Goal: Task Accomplishment & Management: Use online tool/utility

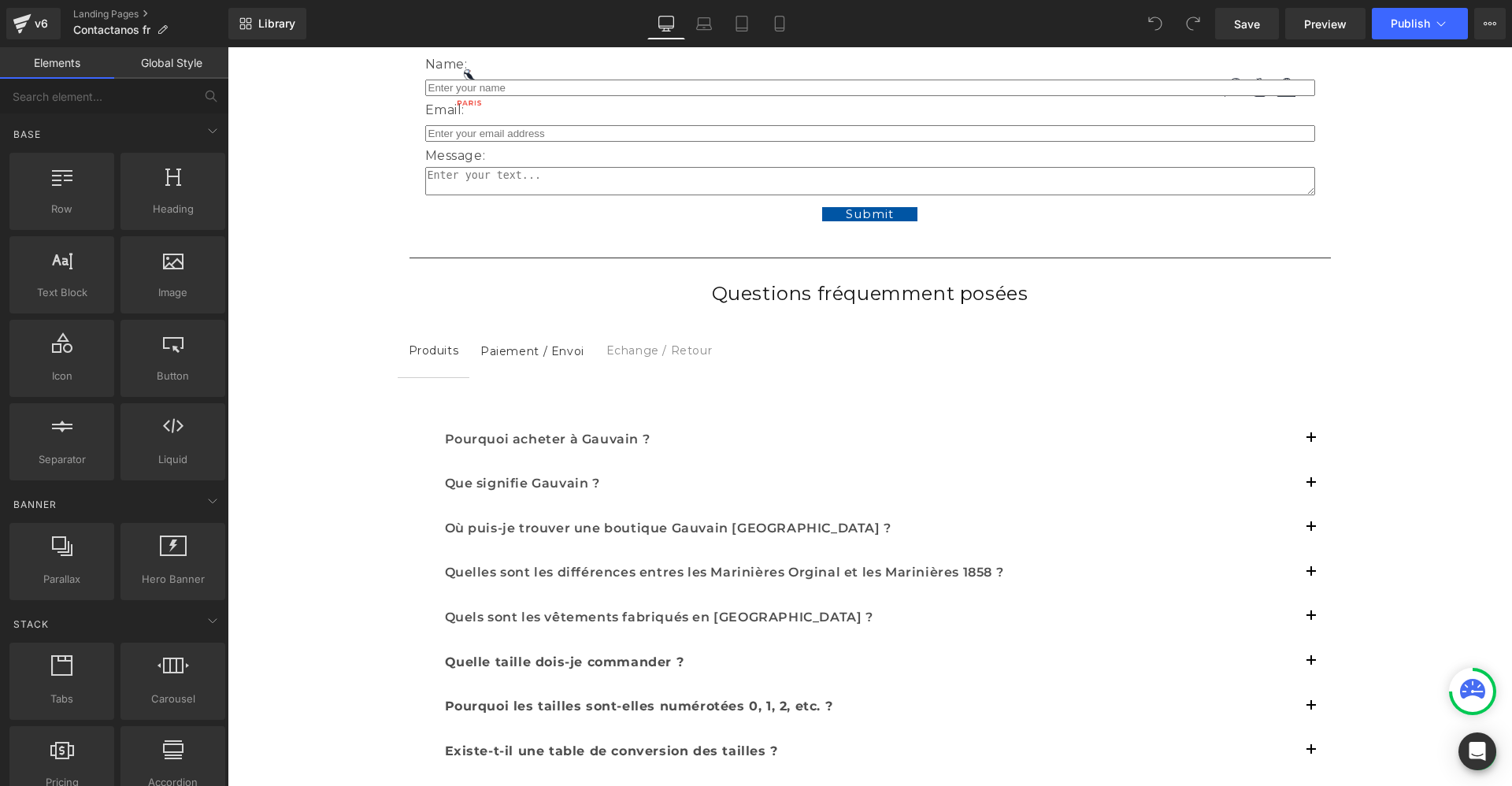
scroll to position [422, 0]
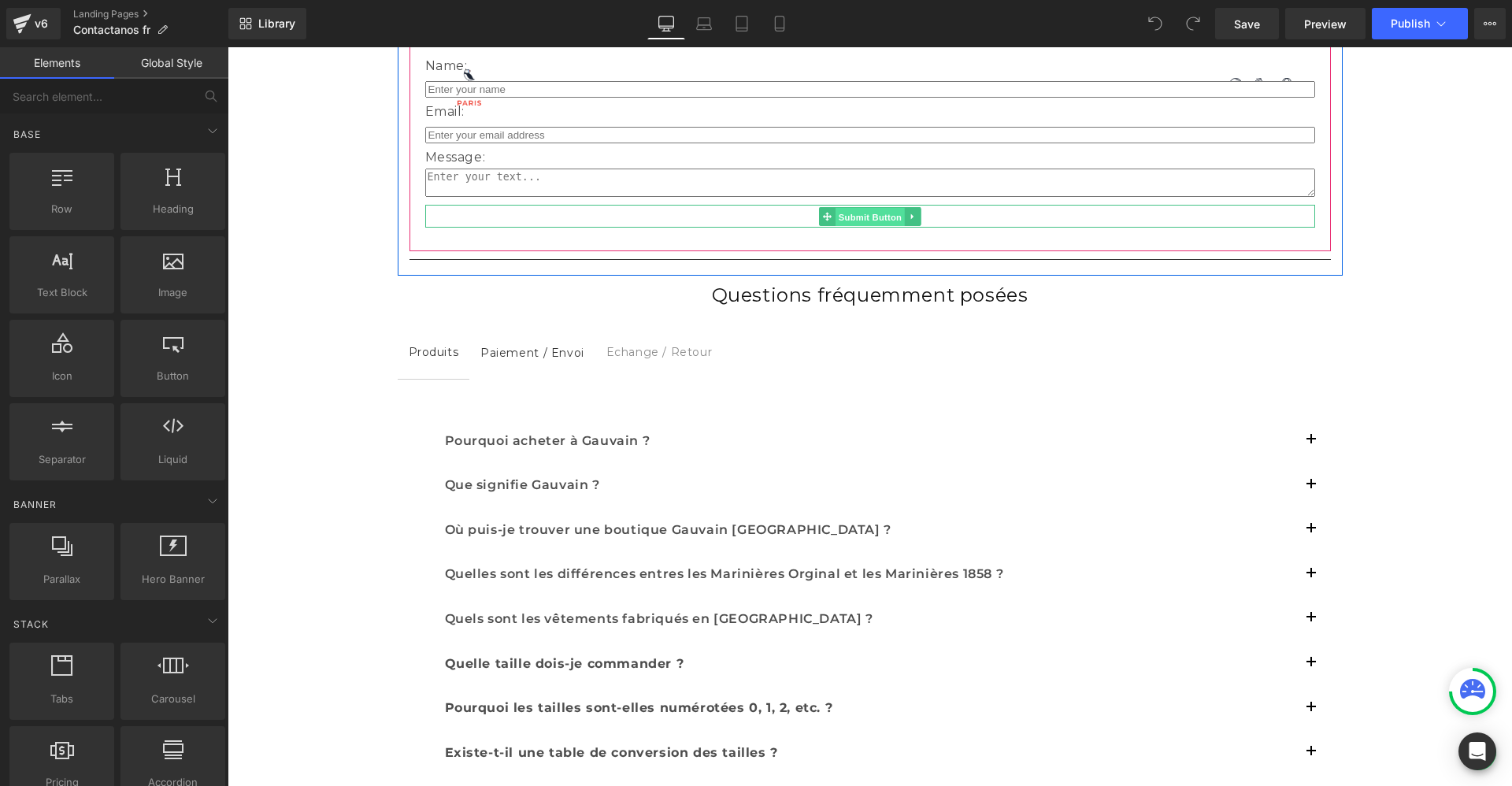
click at [867, 217] on span "Submit Button" at bounding box center [870, 217] width 69 height 19
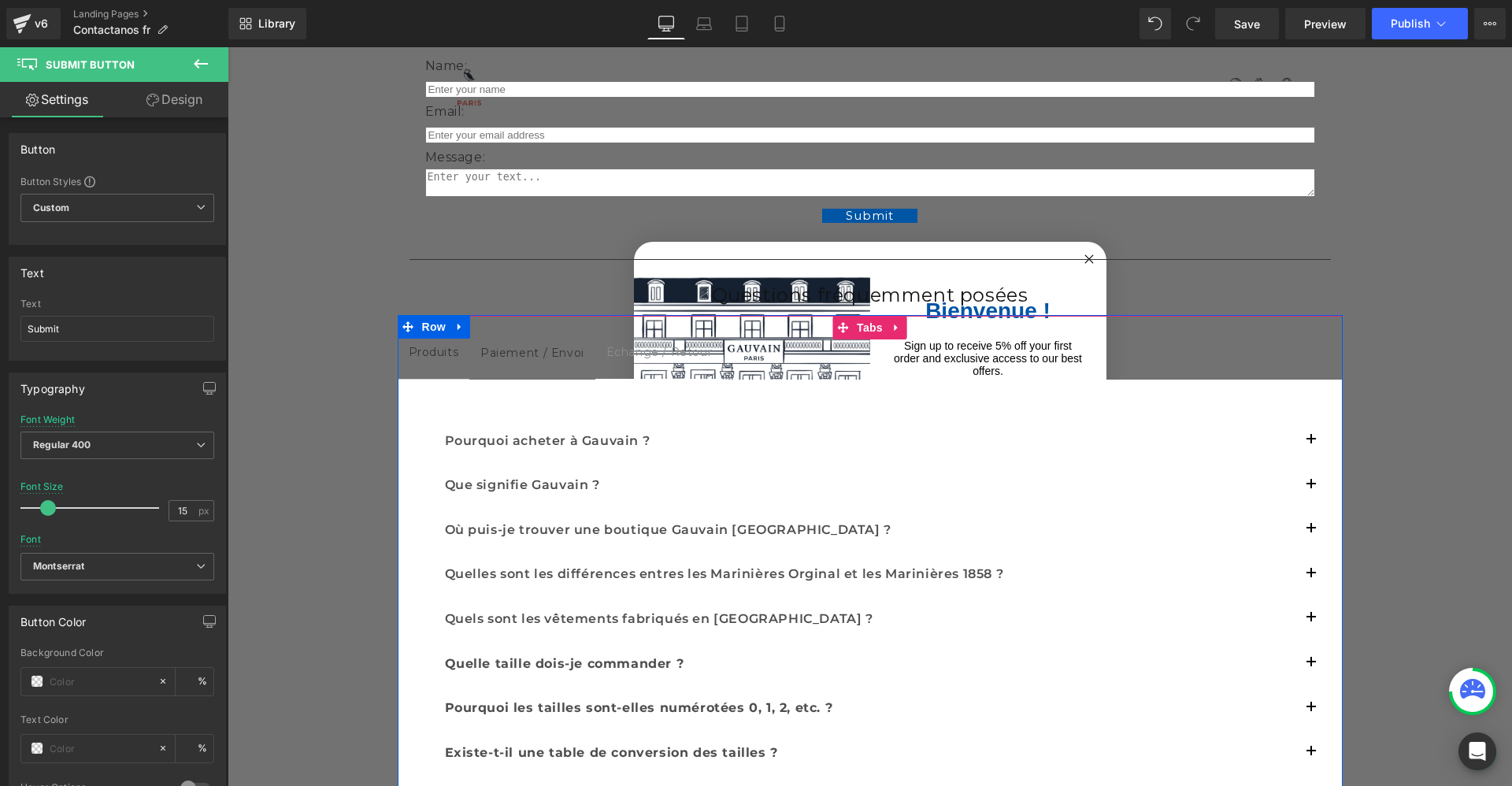
scroll to position [0, 3308]
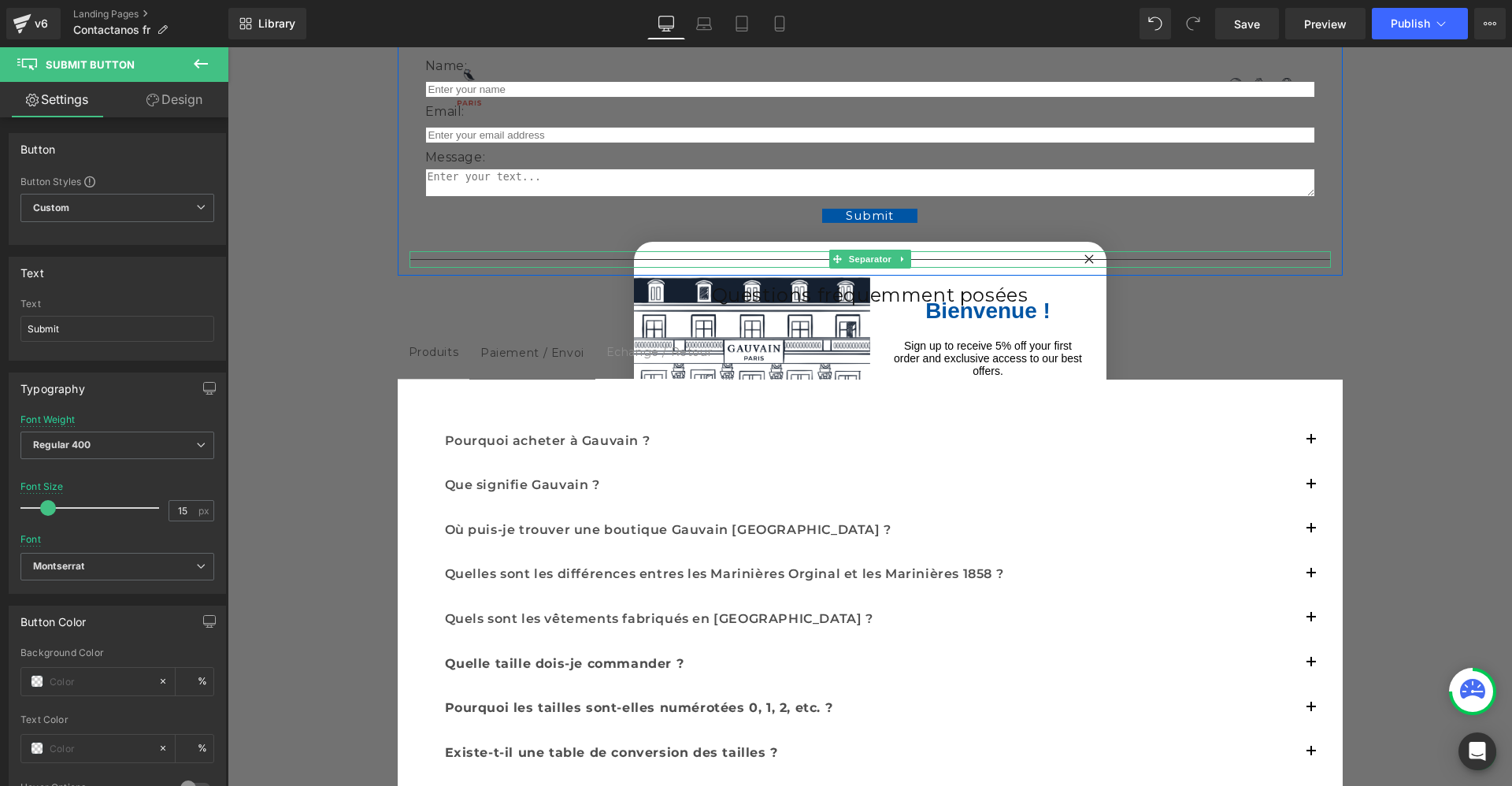
click at [1079, 259] on hr at bounding box center [871, 263] width 921 height 9
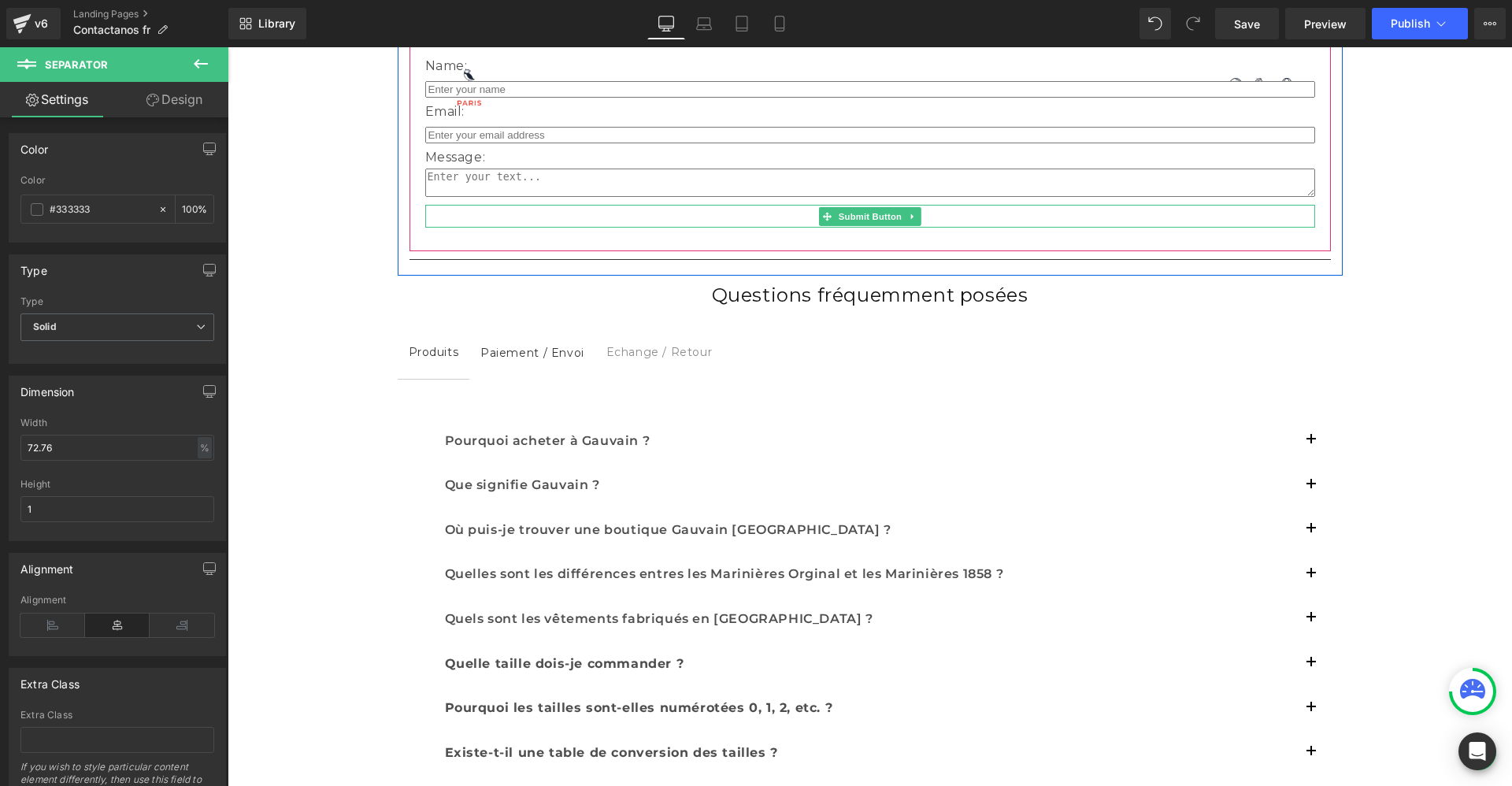
click at [844, 206] on div at bounding box center [870, 207] width 890 height 4
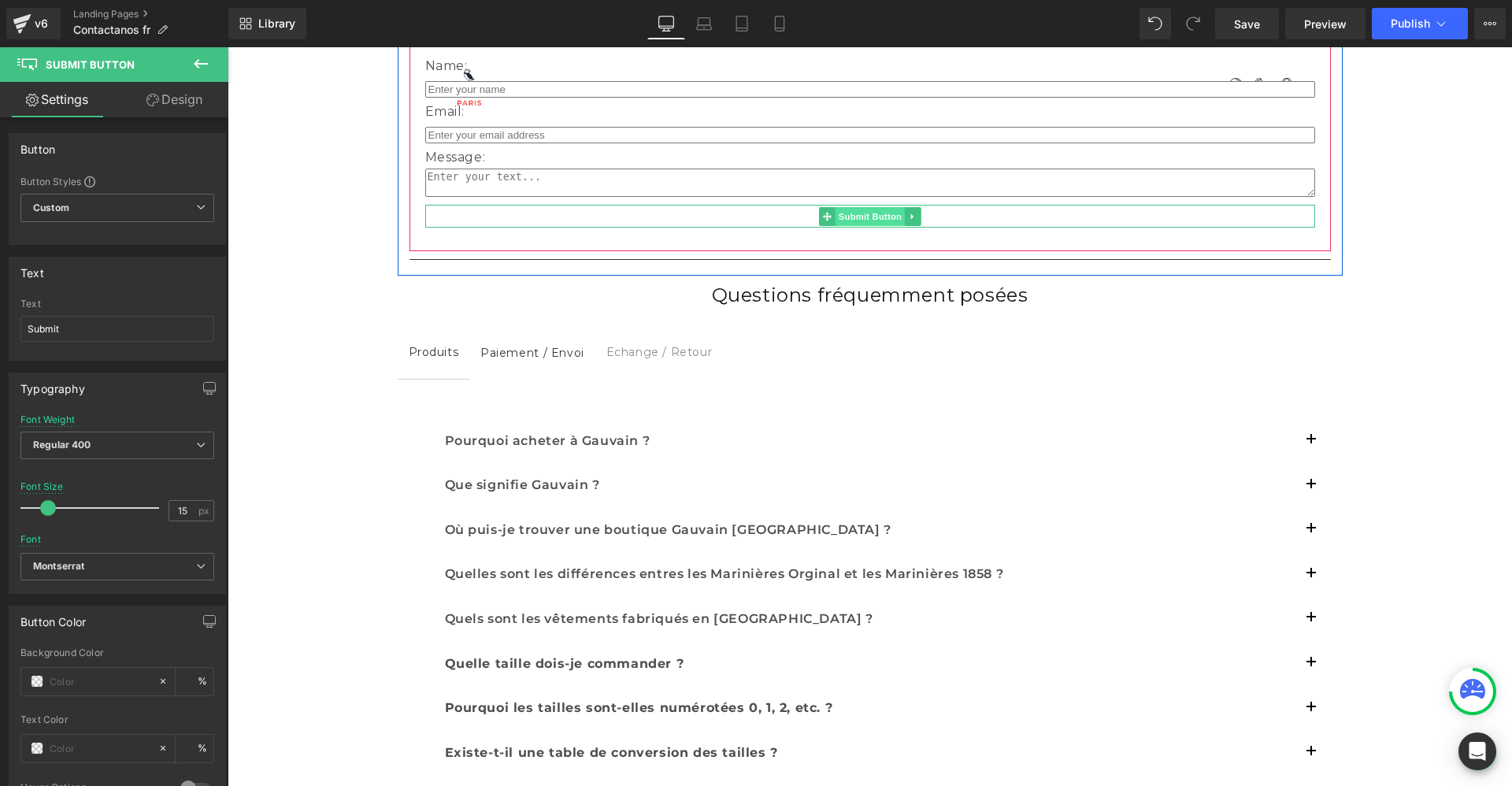
click at [843, 215] on span "Submit Button" at bounding box center [870, 217] width 69 height 19
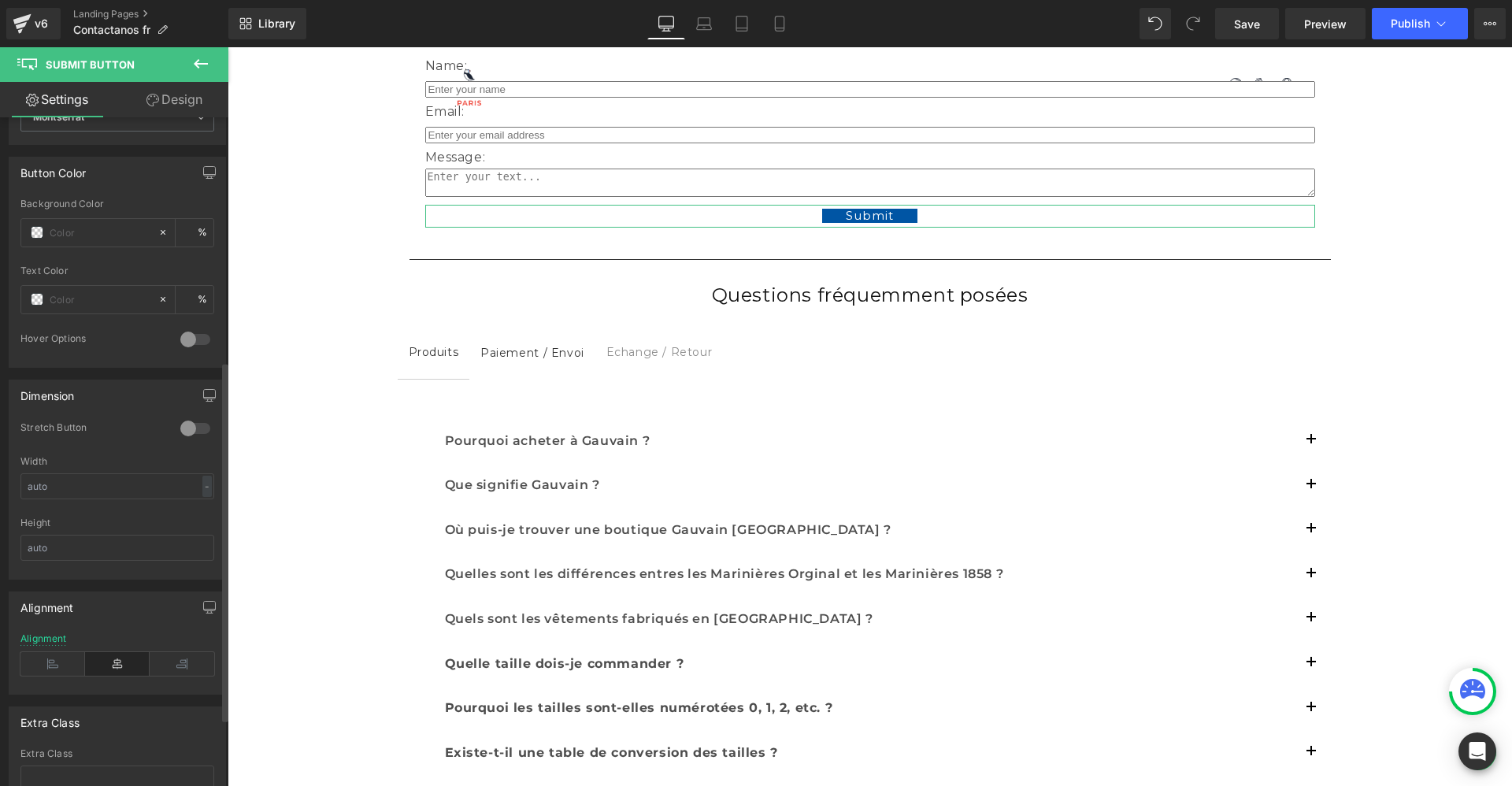
scroll to position [0, 827]
click at [79, 492] on input "text" at bounding box center [117, 486] width 194 height 26
click at [89, 551] on input "text" at bounding box center [117, 547] width 194 height 26
type input "40"
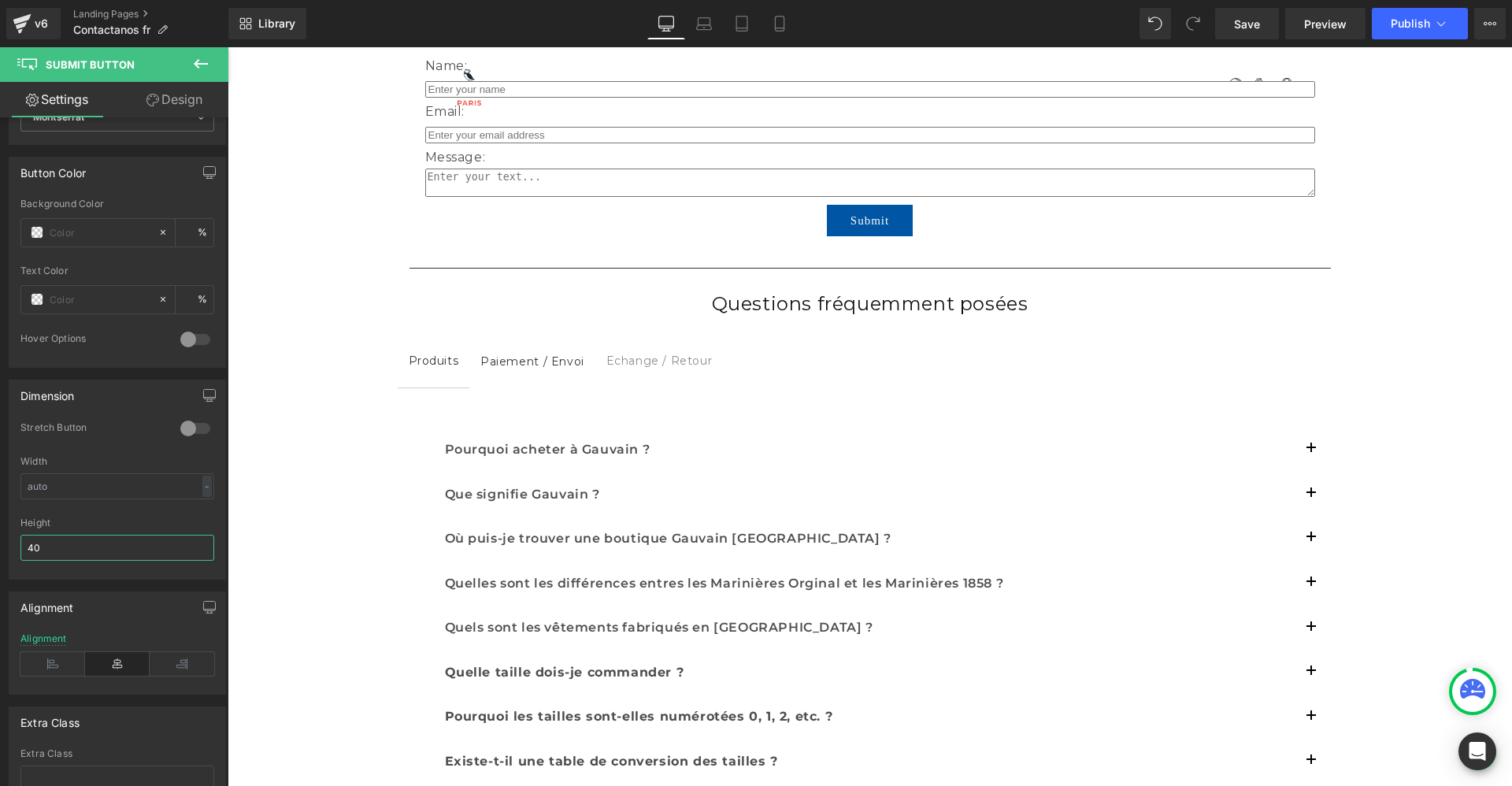
scroll to position [0, 1654]
click at [281, 439] on div "Separator Row CONTACTEZ-NOUS / FAQ Heading Row Icon Envoyez-nous un mail Headin…" at bounding box center [870, 444] width 1285 height 1417
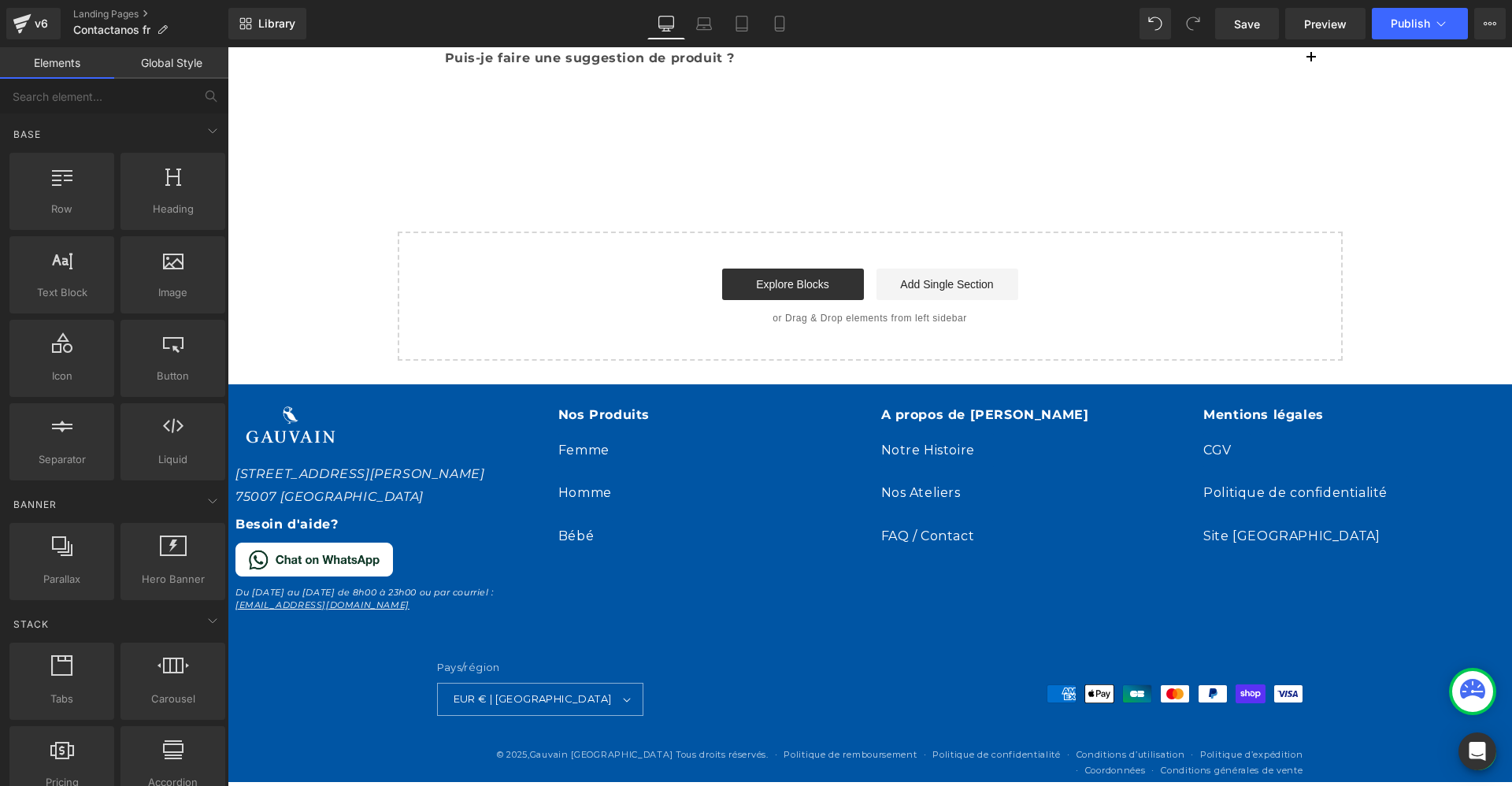
scroll to position [1210, 0]
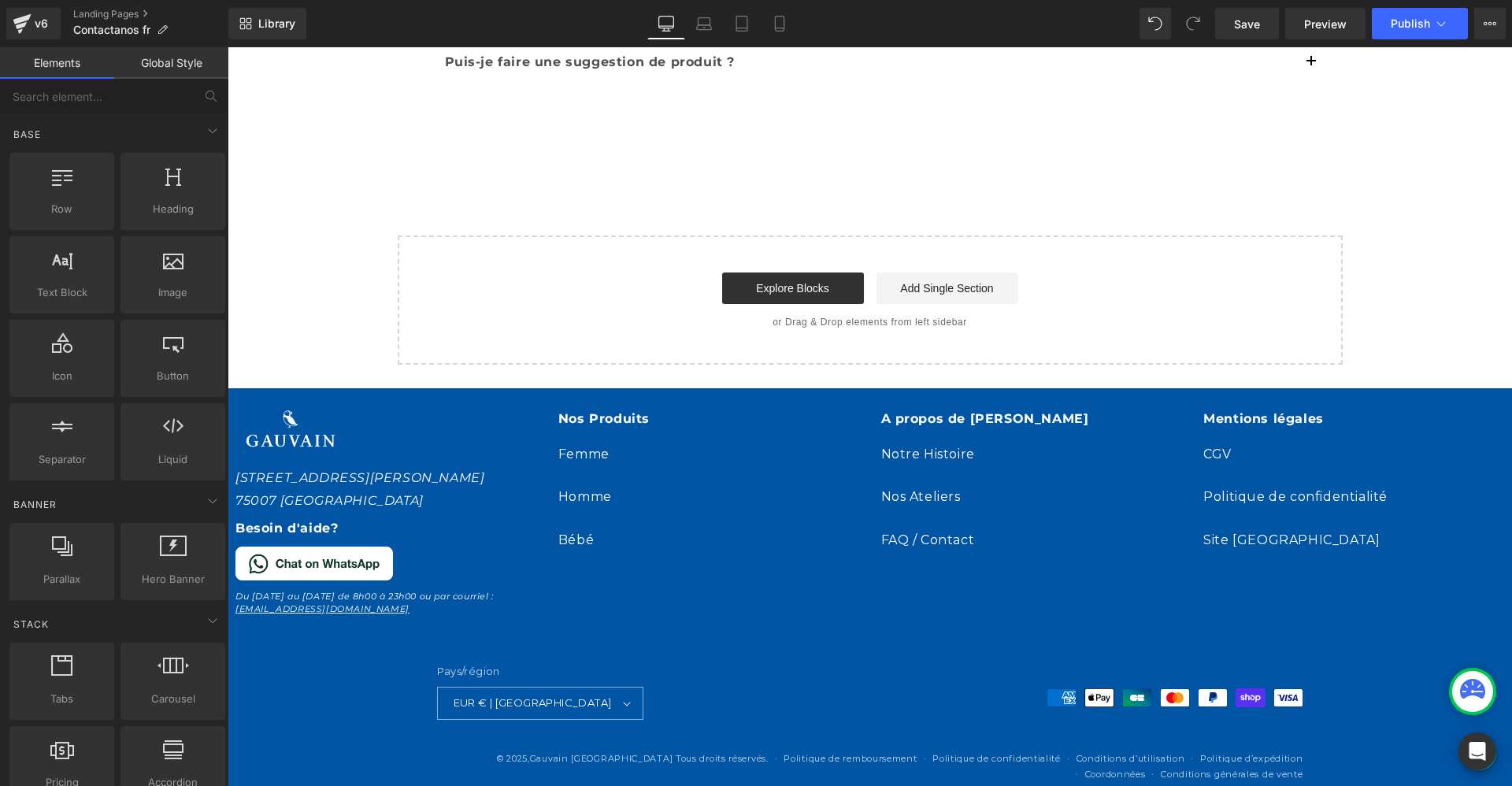
click at [751, 503] on div "Homme" at bounding box center [717, 497] width 317 height 35
click at [385, 412] on div at bounding box center [398, 429] width 309 height 42
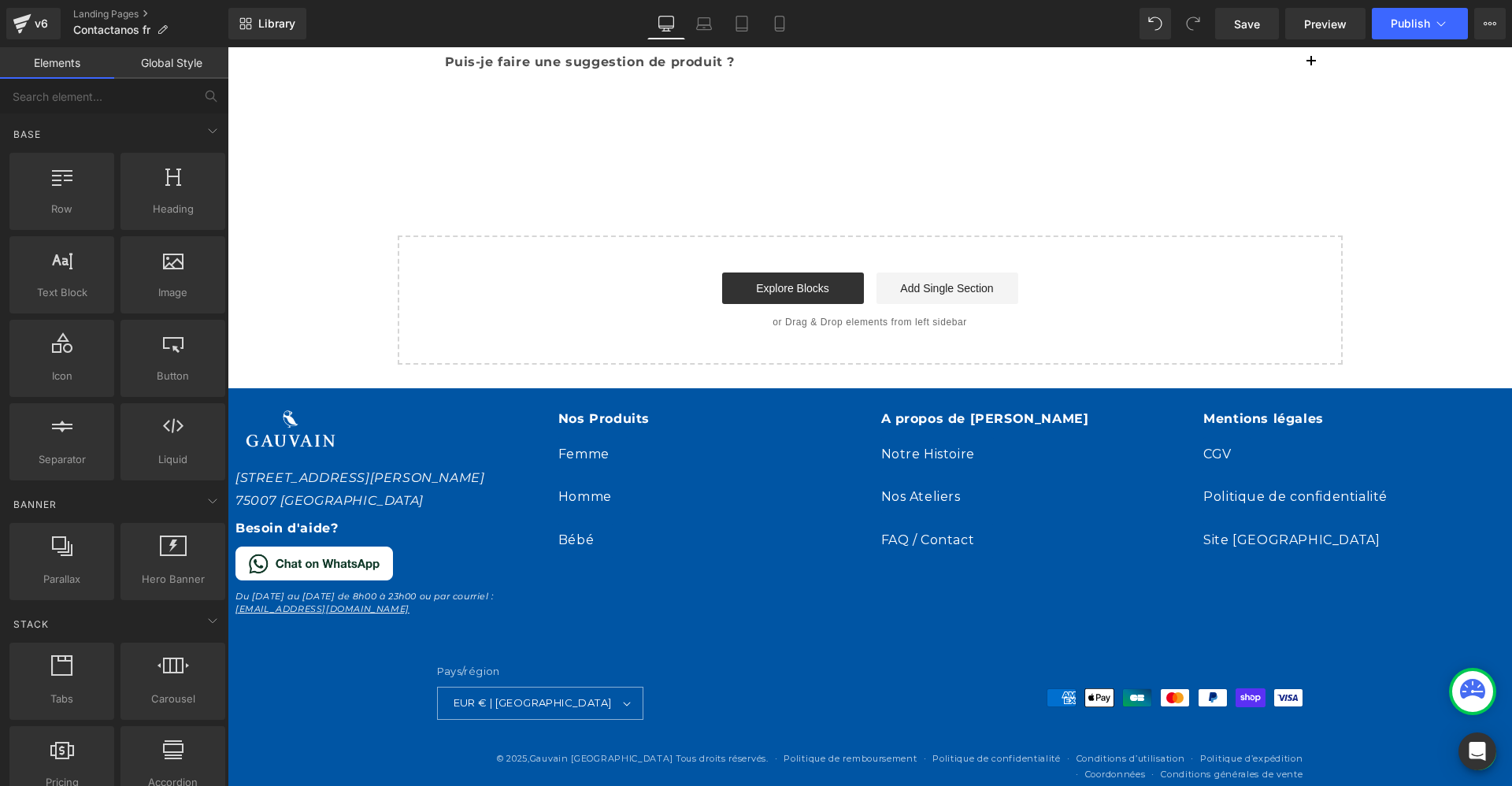
click at [462, 472] on div "[STREET_ADDRESS][PERSON_NAME]" at bounding box center [394, 489] width 317 height 46
click at [462, 472] on div "[STREET_ADDRESS][PERSON_NAME] Besoin d'aide? Du [DATE] au [DATE] de 8h00 à 23h0…" at bounding box center [394, 515] width 317 height 214
click at [1402, 19] on span "Publish" at bounding box center [1410, 24] width 39 height 13
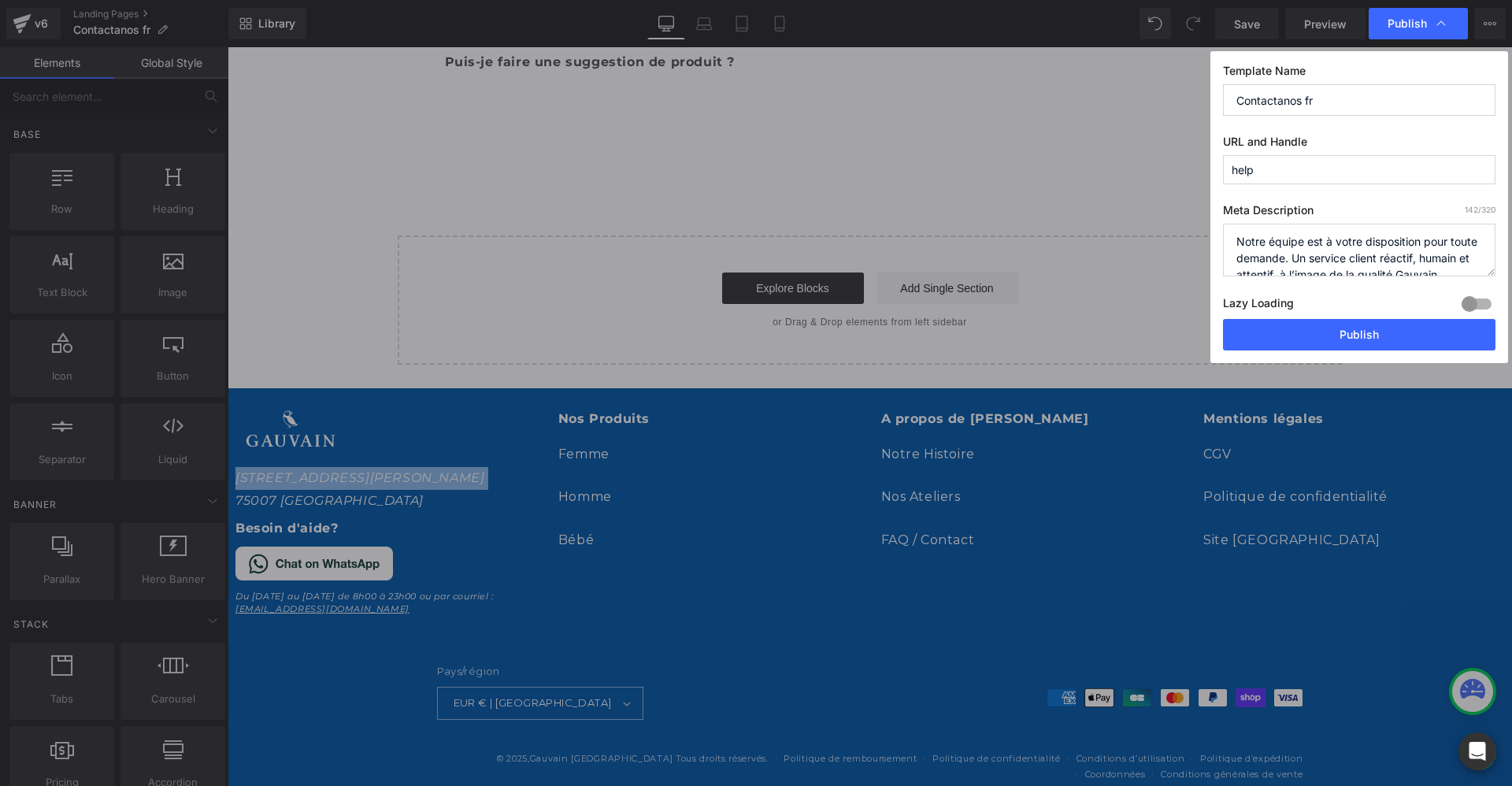
scroll to position [0, 827]
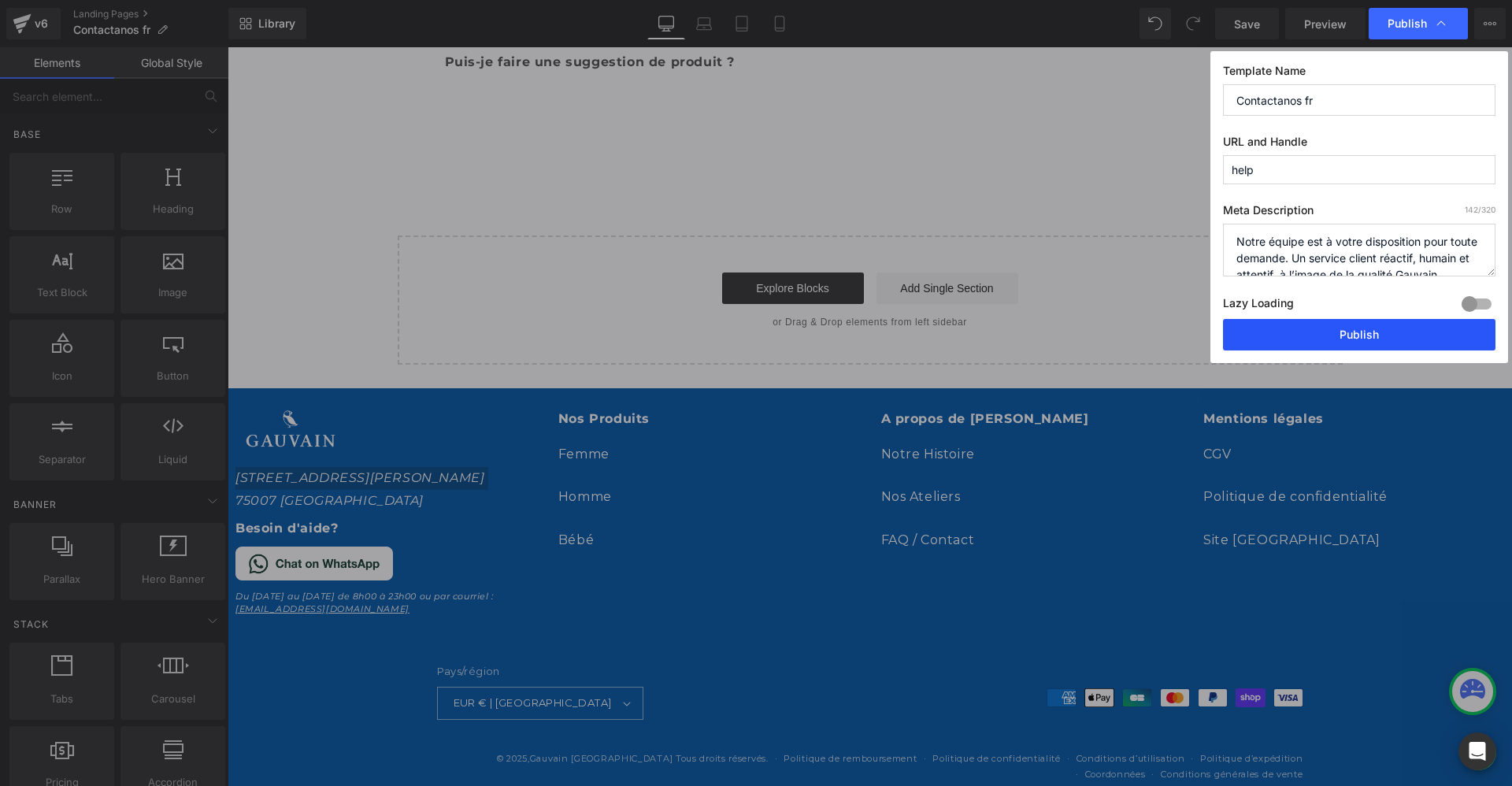
click at [1302, 331] on button "Publish" at bounding box center [1359, 334] width 272 height 31
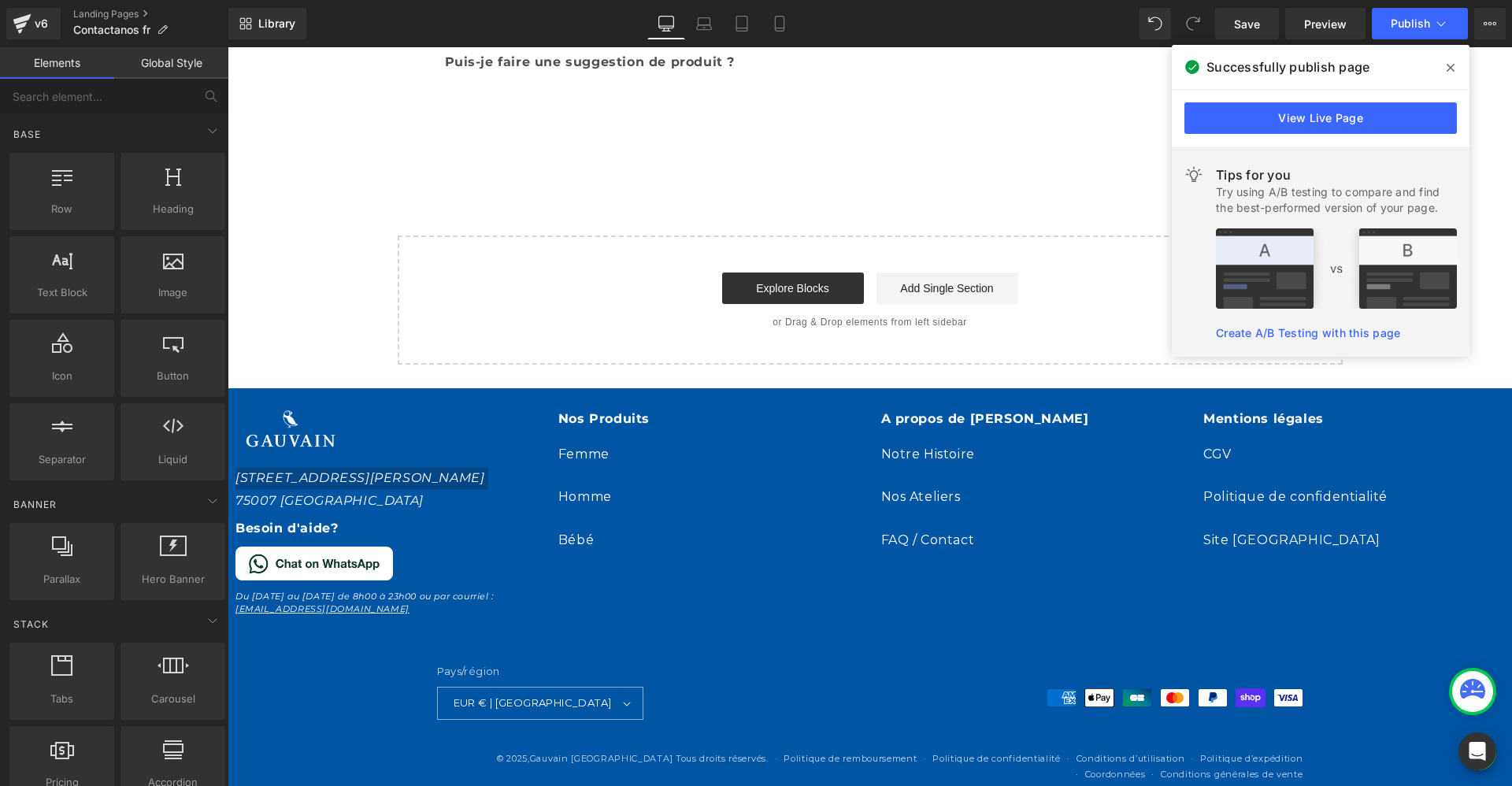
scroll to position [0, 3308]
